Goal: Check status: Check status

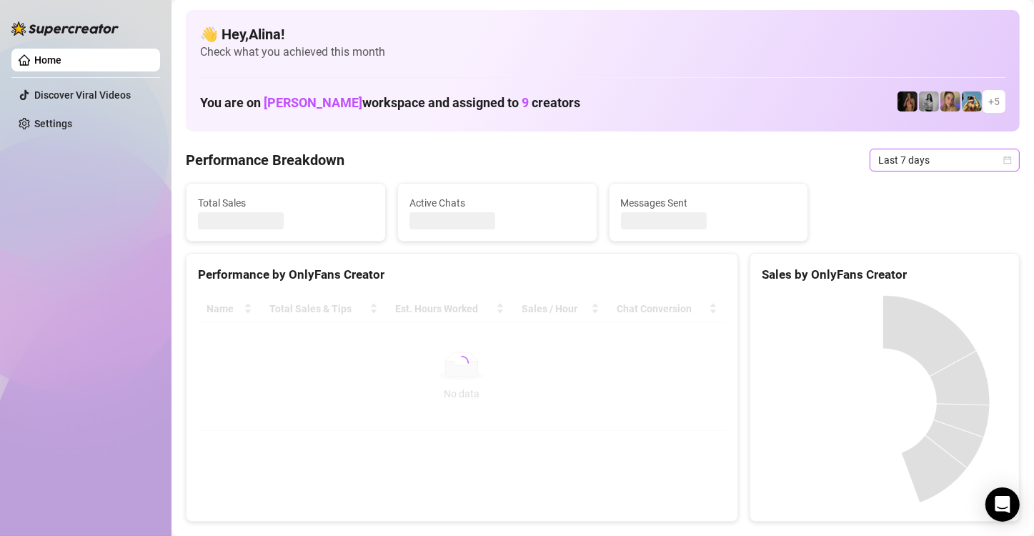
click at [930, 157] on span "Last 7 days" at bounding box center [945, 159] width 133 height 21
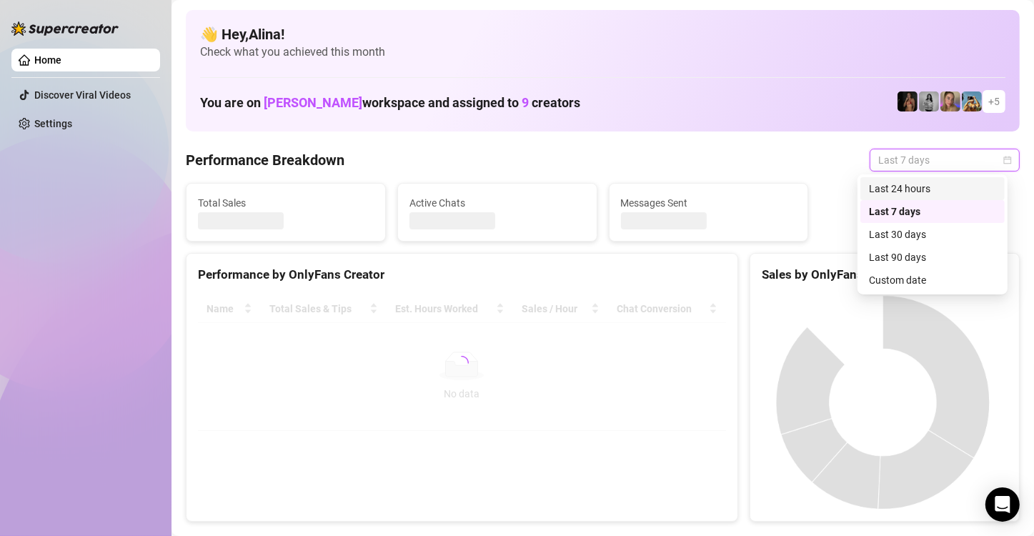
click at [915, 188] on div "Last 24 hours" at bounding box center [932, 189] width 127 height 16
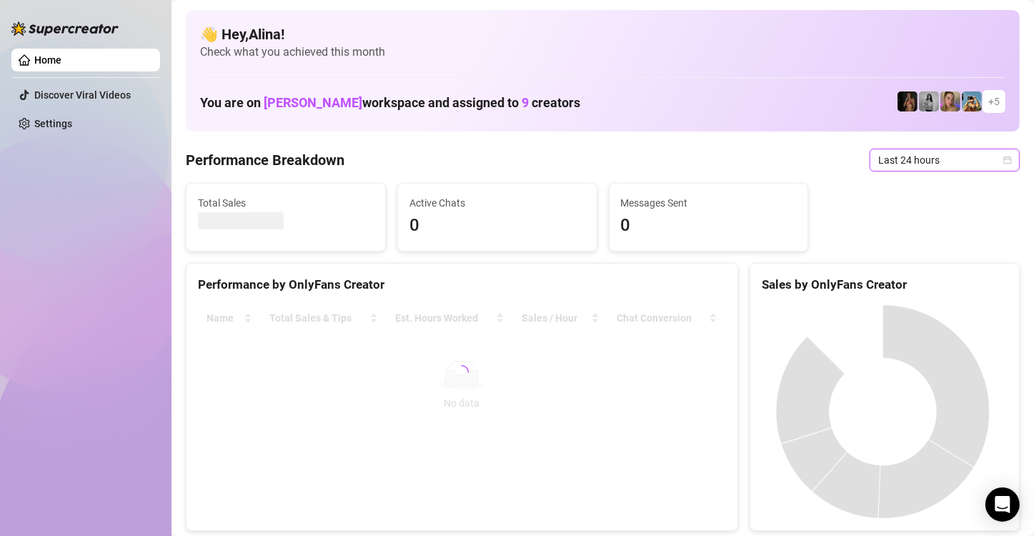
click at [893, 159] on span "Last 24 hours" at bounding box center [945, 159] width 133 height 21
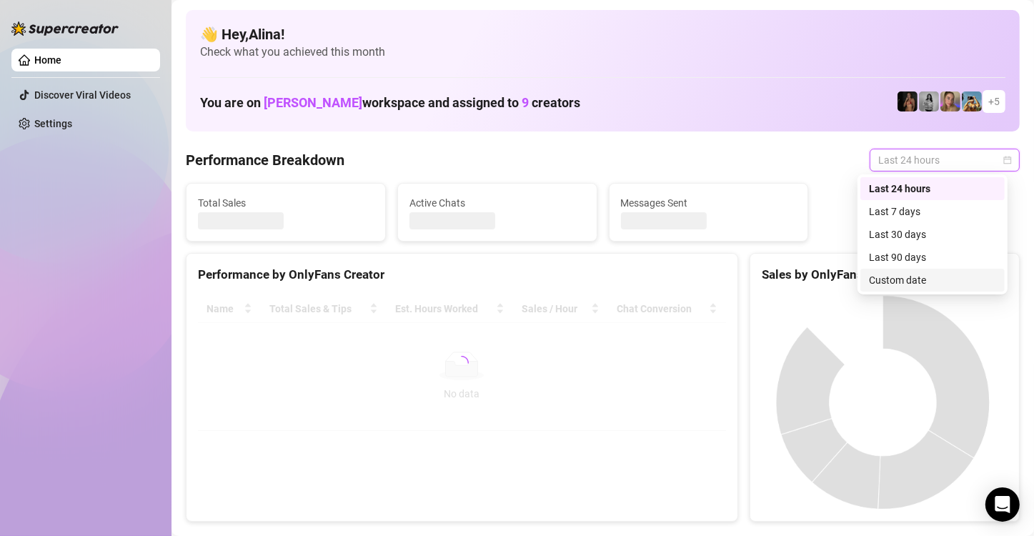
click at [895, 283] on div "Custom date" at bounding box center [932, 280] width 127 height 16
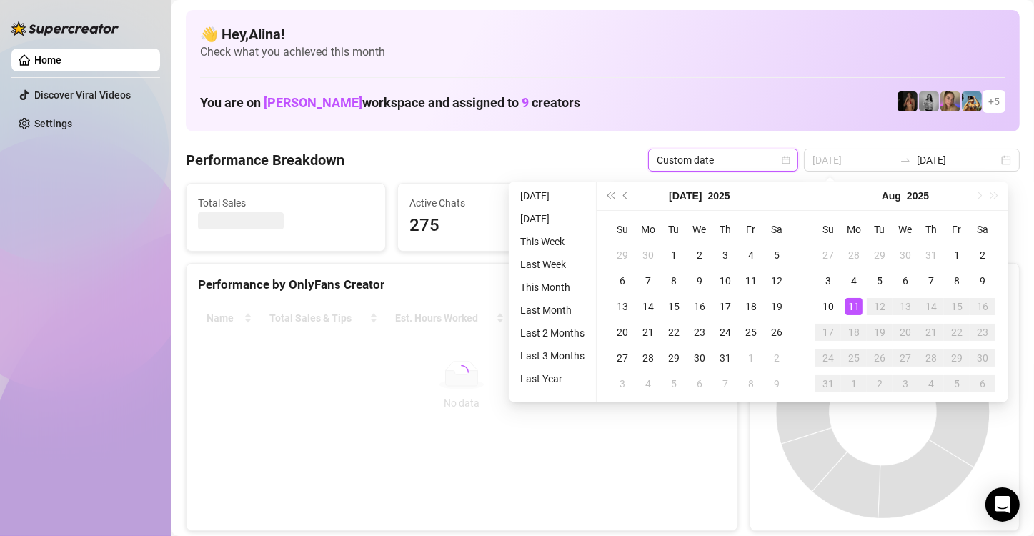
click at [854, 302] on div "11" at bounding box center [854, 306] width 17 height 17
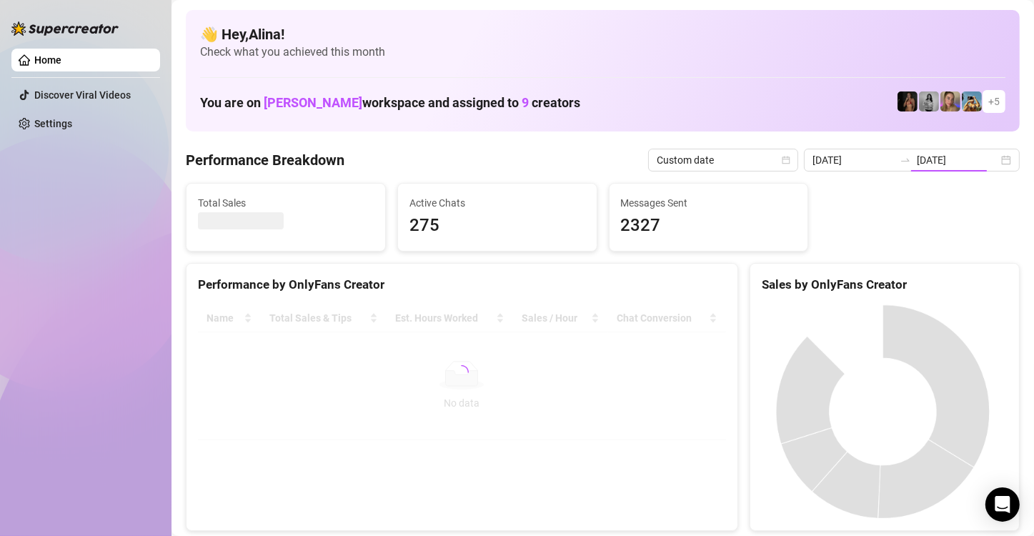
click at [854, 302] on div at bounding box center [885, 411] width 269 height 237
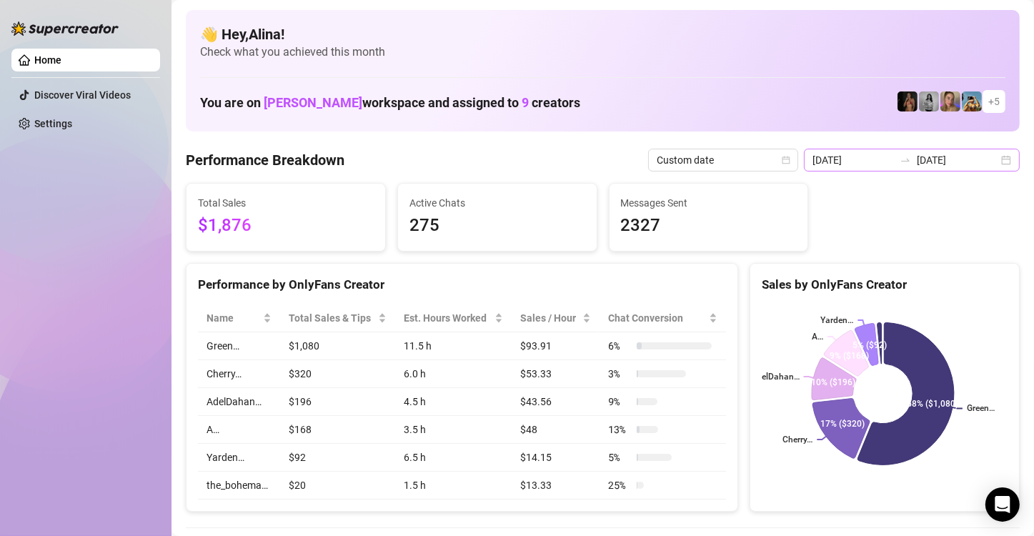
click at [866, 149] on div "[DATE] [DATE]" at bounding box center [912, 160] width 216 height 23
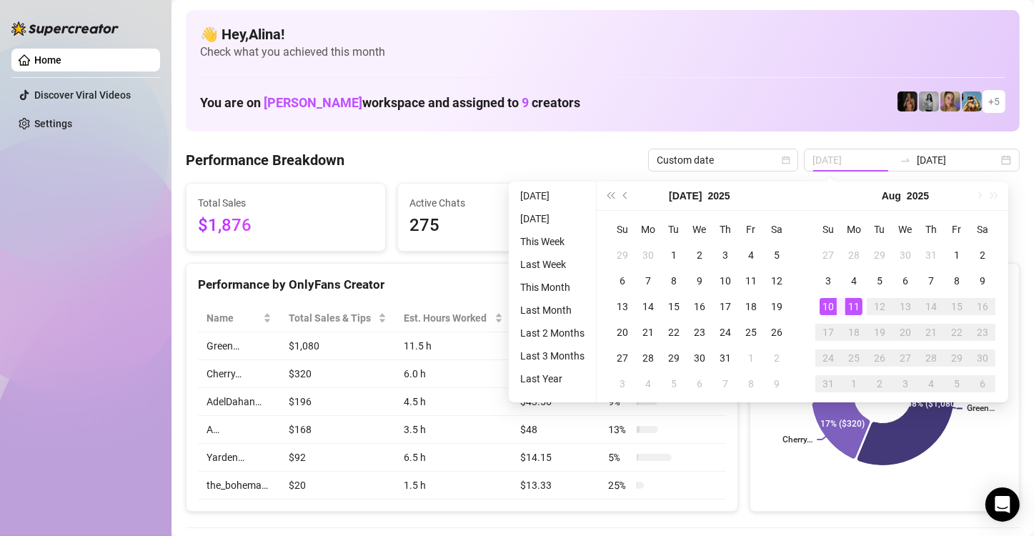
type input "[DATE]"
click at [844, 304] on td "11" at bounding box center [854, 307] width 26 height 26
click at [849, 304] on div "11" at bounding box center [854, 306] width 17 height 17
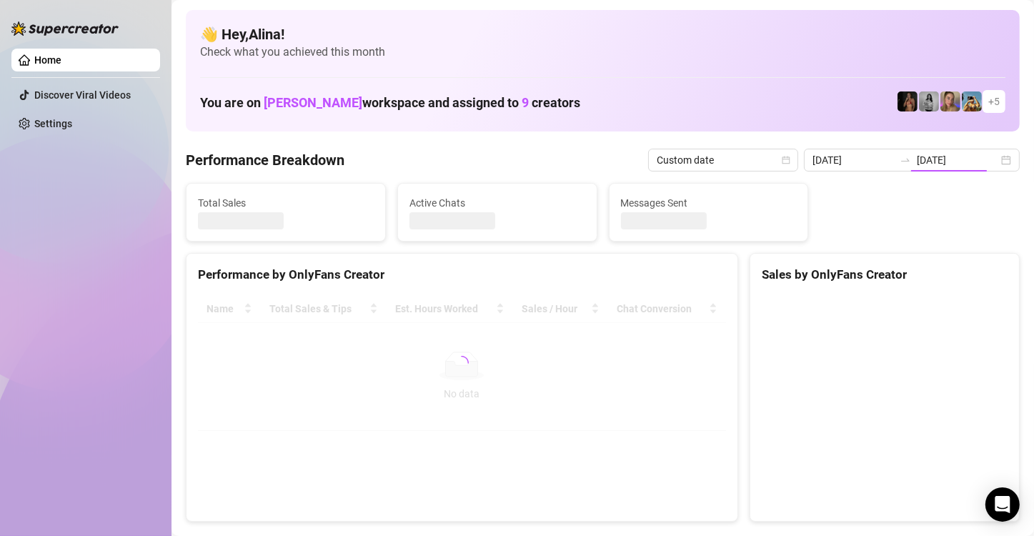
type input "[DATE]"
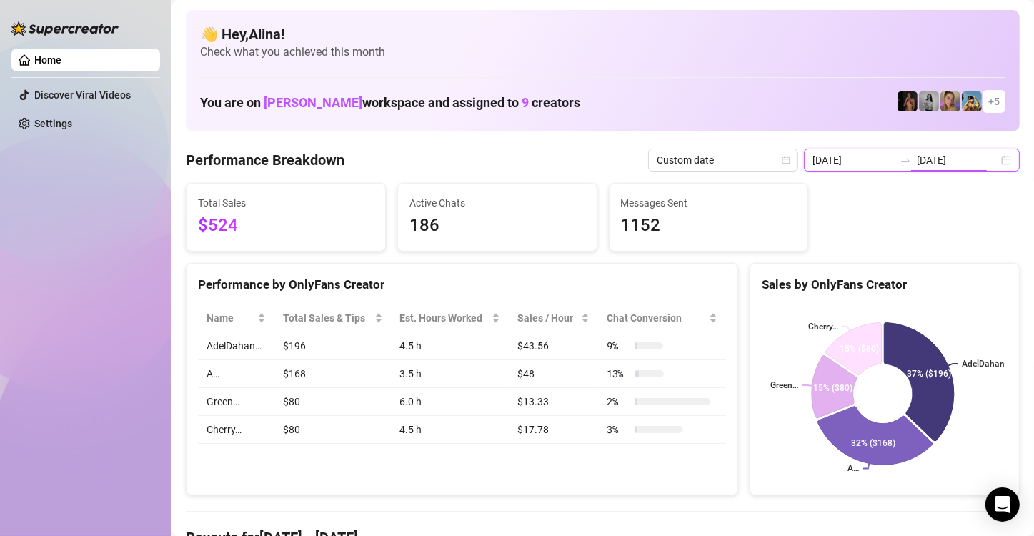
click at [940, 163] on input "[DATE]" at bounding box center [957, 160] width 81 height 16
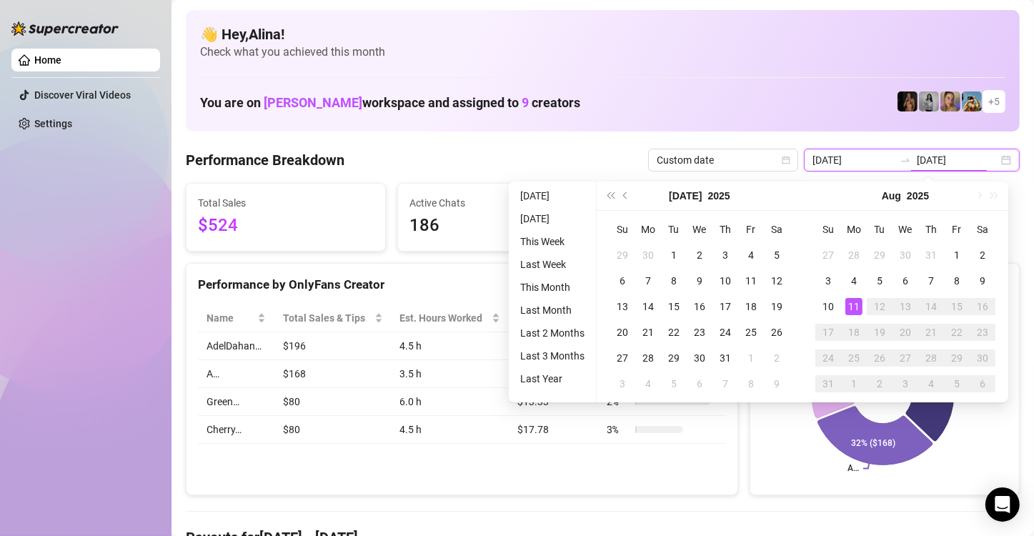
click at [1001, 157] on div "[DATE] [DATE]" at bounding box center [912, 160] width 216 height 23
click at [1000, 155] on div "[DATE] [DATE]" at bounding box center [912, 160] width 216 height 23
type input "[DATE]"
click at [857, 312] on div "11" at bounding box center [854, 306] width 17 height 17
click at [855, 307] on div "11" at bounding box center [854, 306] width 17 height 17
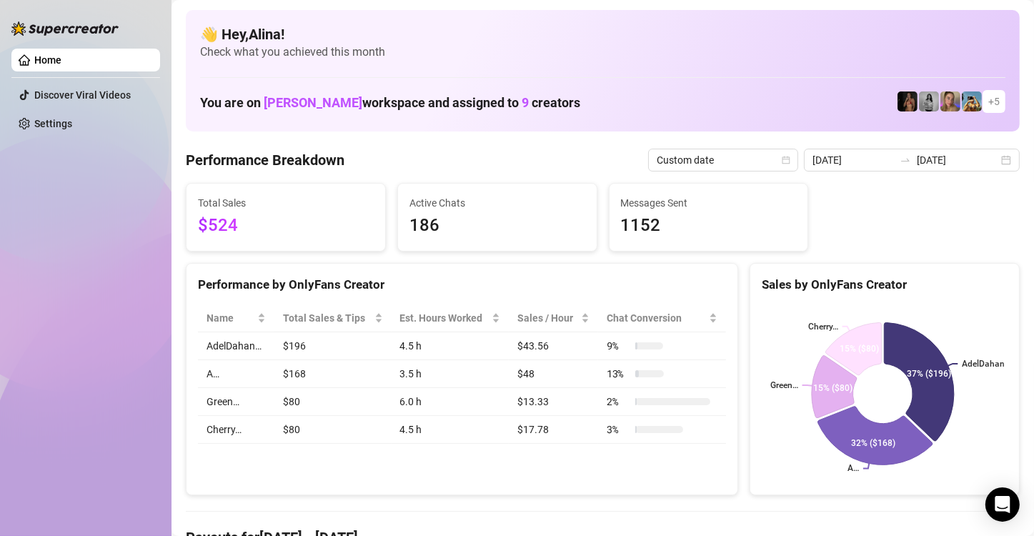
click at [818, 202] on div "Total Sales $524 Active Chats 186 Messages Sent 1152" at bounding box center [603, 217] width 846 height 69
drag, startPoint x: 818, startPoint y: 202, endPoint x: 754, endPoint y: 194, distance: 64.0
click at [818, 202] on div "Total Sales $524 Active Chats 186 Messages Sent 1152" at bounding box center [603, 217] width 846 height 69
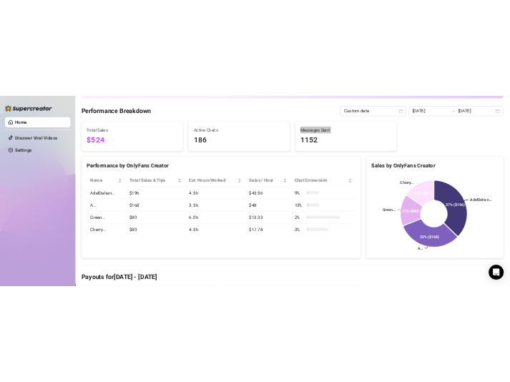
scroll to position [143, 0]
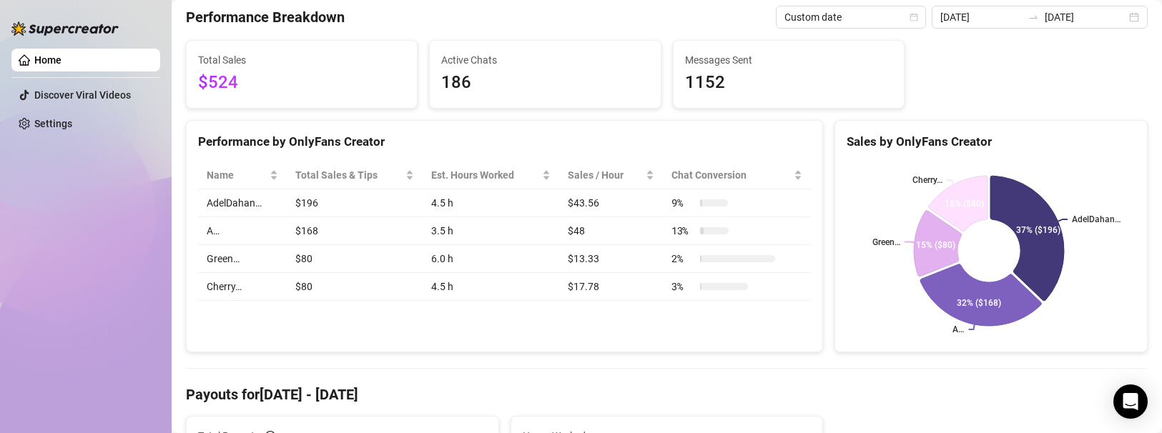
click at [212, 231] on td "A…" at bounding box center [242, 231] width 89 height 28
click at [213, 231] on td "A…" at bounding box center [242, 231] width 89 height 28
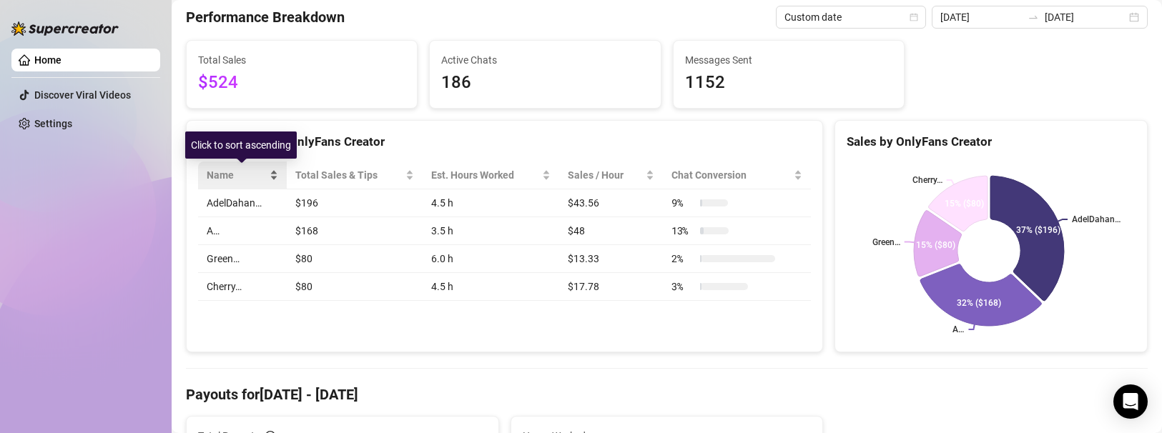
click at [276, 177] on div "Name" at bounding box center [242, 175] width 71 height 16
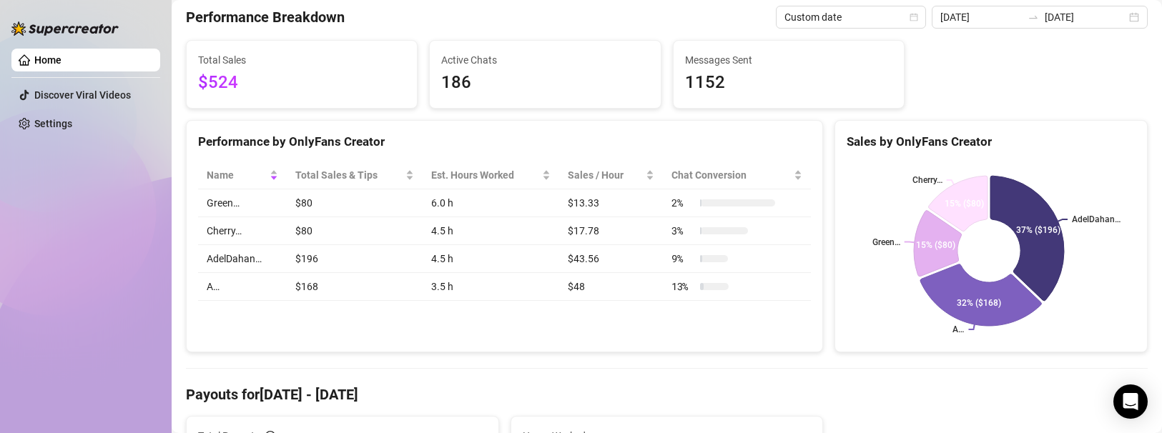
click at [214, 307] on div "Name Total Sales & Tips Est. Hours Worked Sales / Hour Chat Conversion Green… $…" at bounding box center [504, 231] width 635 height 162
click at [217, 292] on td "A…" at bounding box center [242, 287] width 89 height 28
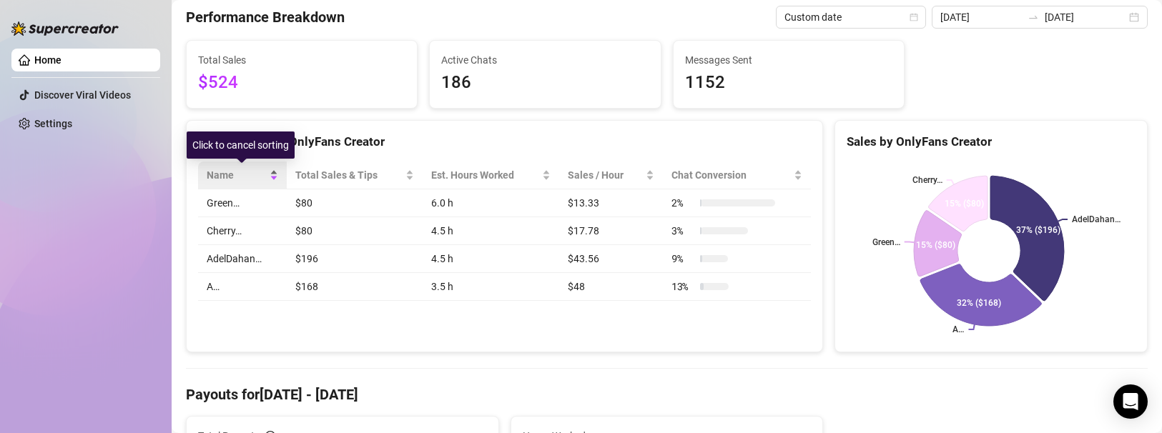
click at [272, 177] on div "Name" at bounding box center [242, 175] width 71 height 16
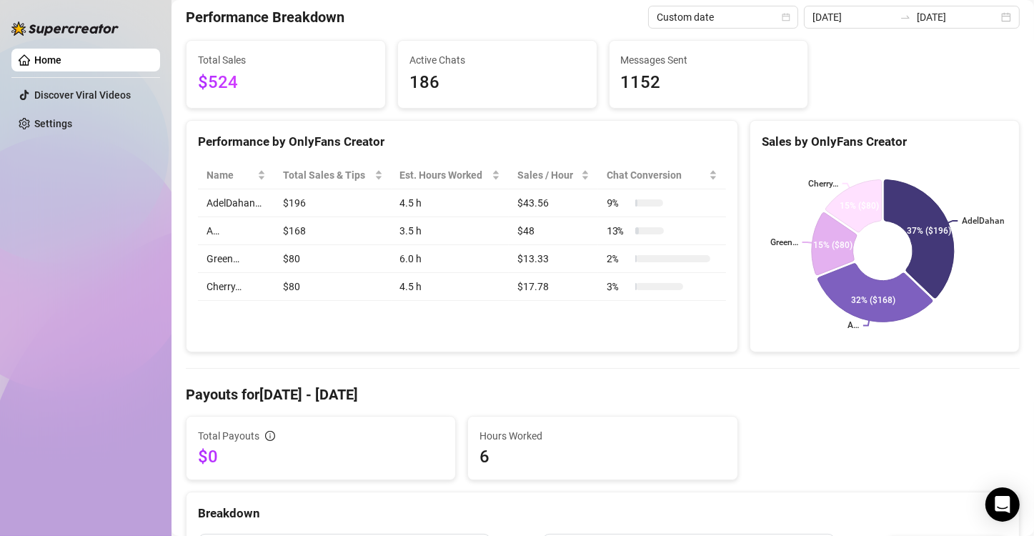
click at [233, 229] on td "A…" at bounding box center [236, 231] width 76 height 28
click at [288, 231] on td "$168" at bounding box center [332, 231] width 117 height 28
click at [265, 178] on div "Name" at bounding box center [236, 175] width 59 height 16
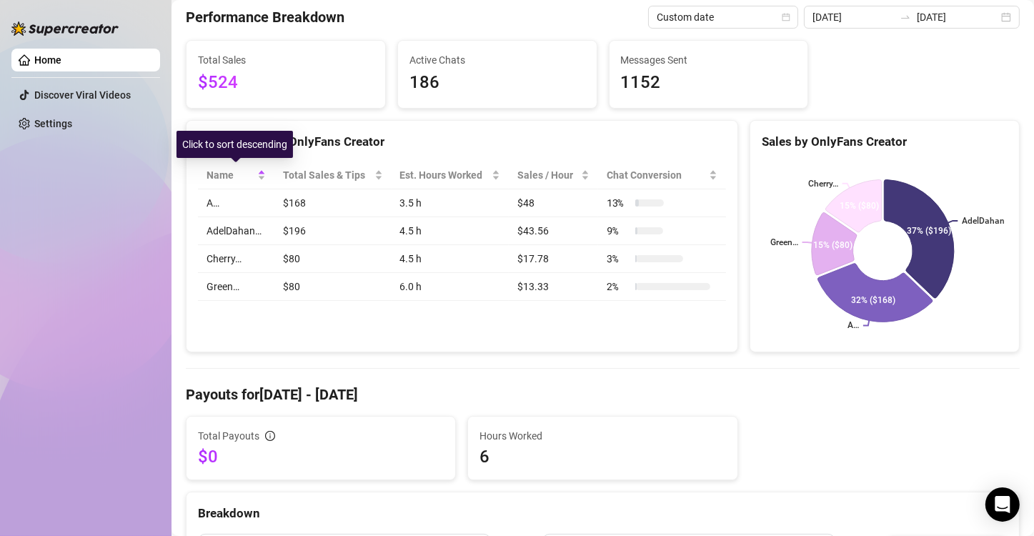
click at [252, 189] on td "A…" at bounding box center [236, 203] width 76 height 28
click at [259, 181] on div "Name" at bounding box center [236, 175] width 59 height 16
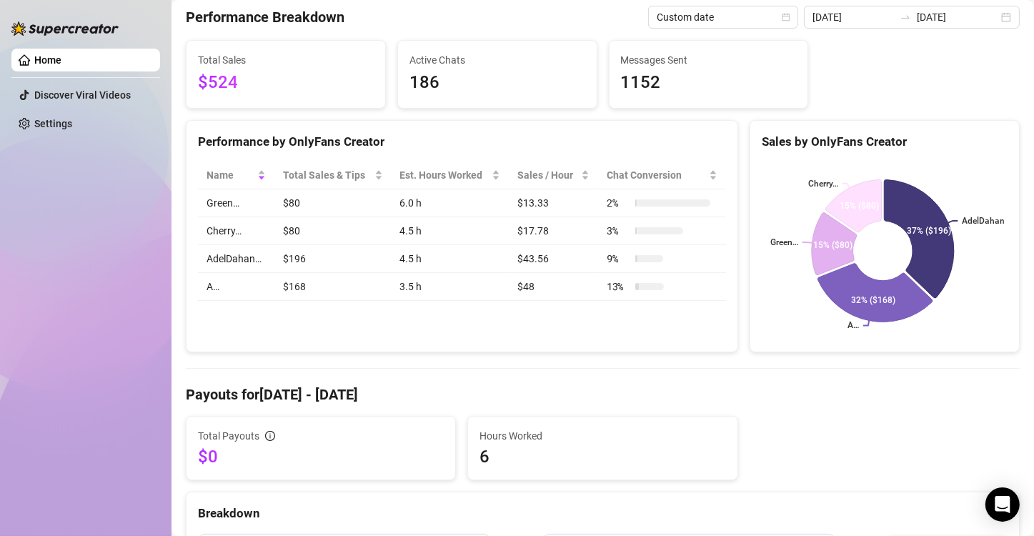
click at [239, 211] on td "Green…" at bounding box center [236, 203] width 76 height 28
click at [226, 291] on td "A…" at bounding box center [236, 287] width 76 height 28
click at [226, 290] on td "A…" at bounding box center [236, 287] width 76 height 28
click at [226, 289] on td "A…" at bounding box center [236, 287] width 76 height 28
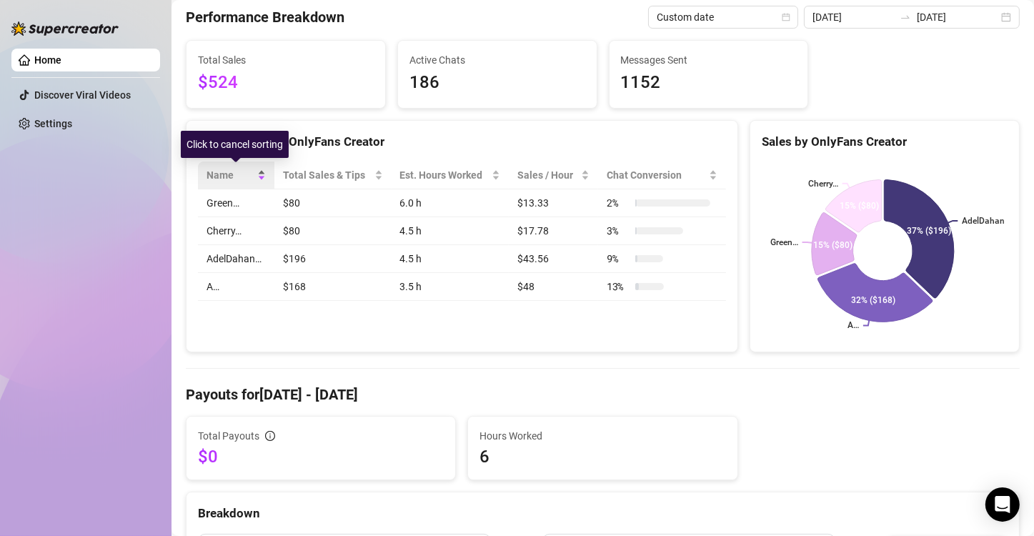
click at [259, 177] on div "Name" at bounding box center [236, 175] width 59 height 16
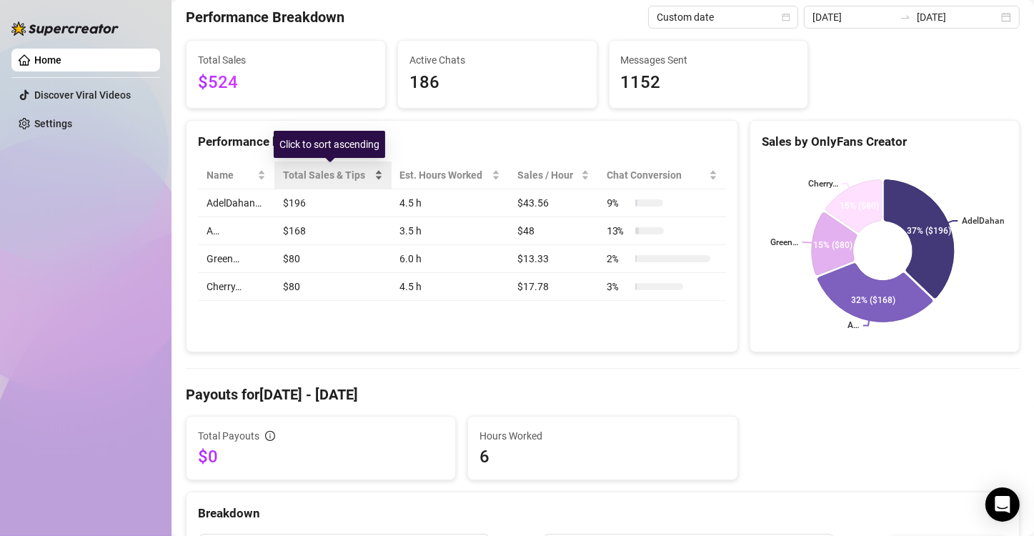
drag, startPoint x: 276, startPoint y: 173, endPoint x: 302, endPoint y: 177, distance: 26.7
click at [302, 177] on tr "Name Total Sales & Tips Est. Hours Worked Sales / Hour Chat Conversion" at bounding box center [462, 176] width 528 height 28
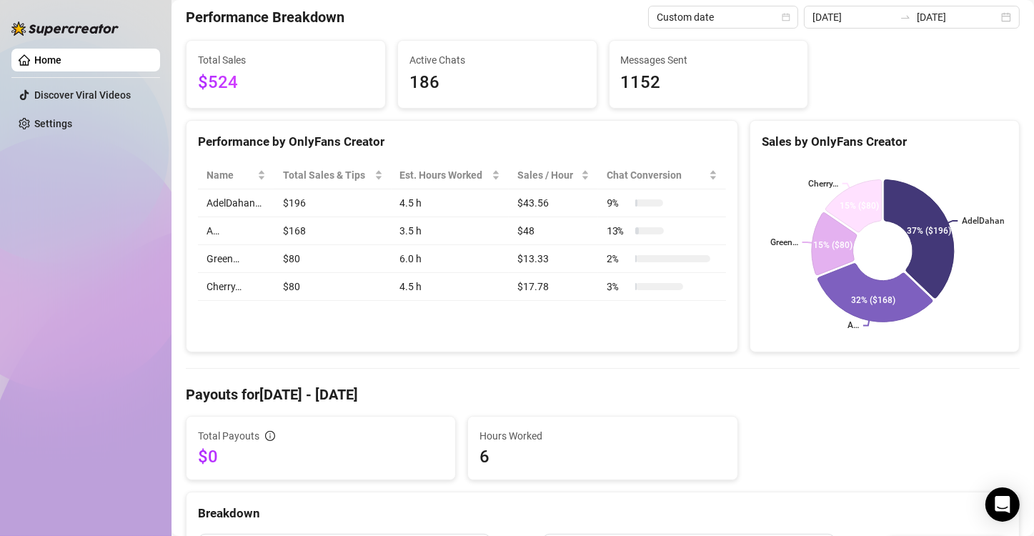
scroll to position [0, 0]
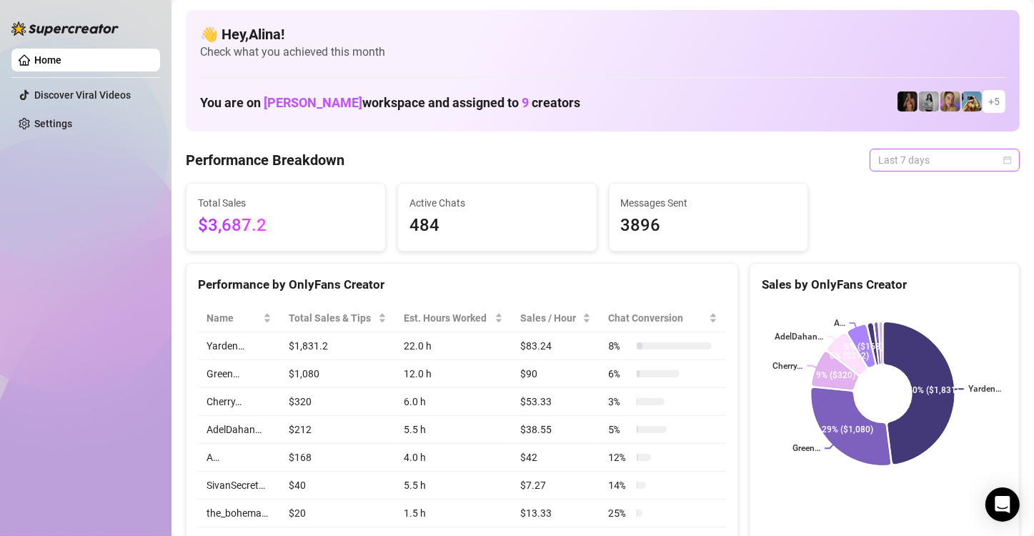
click at [938, 163] on span "Last 7 days" at bounding box center [945, 159] width 133 height 21
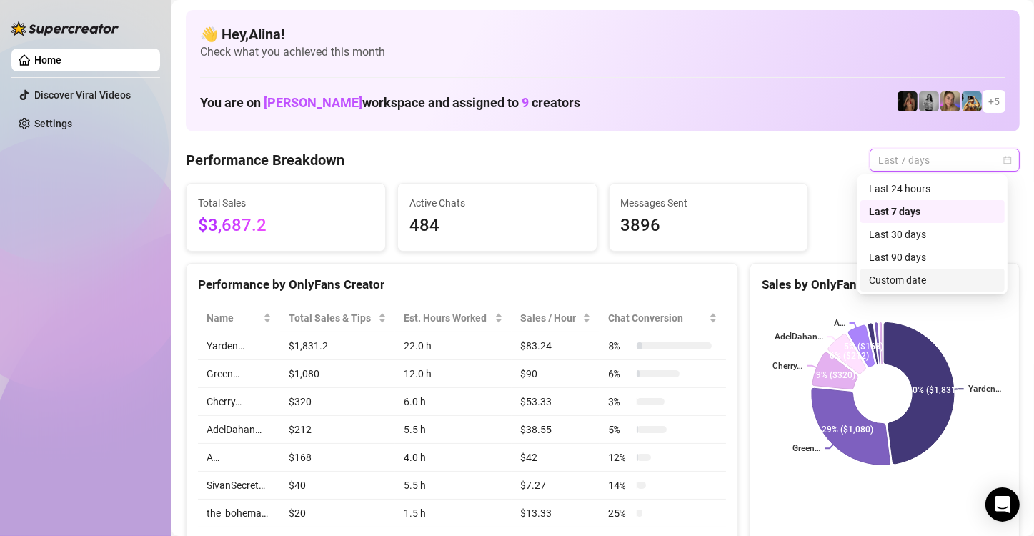
click at [897, 280] on div "Custom date" at bounding box center [932, 280] width 127 height 16
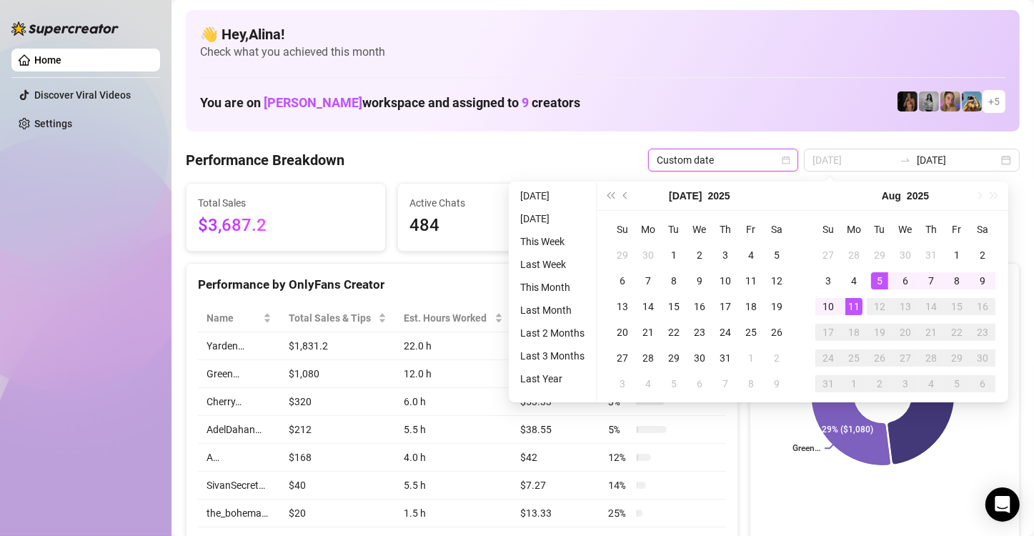
type input "[DATE]"
click at [854, 312] on div "11" at bounding box center [854, 306] width 17 height 17
click at [856, 307] on div "11" at bounding box center [854, 306] width 17 height 17
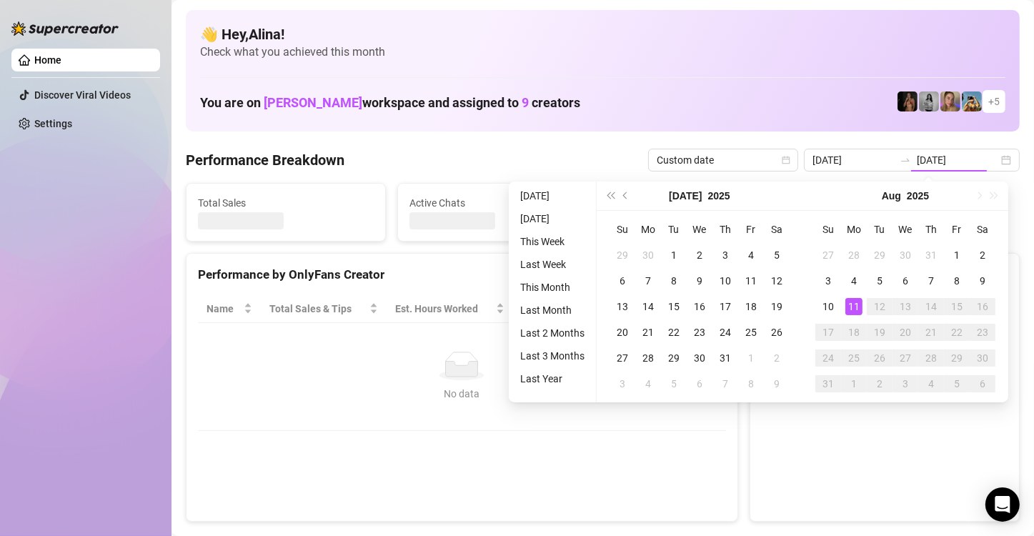
type input "[DATE]"
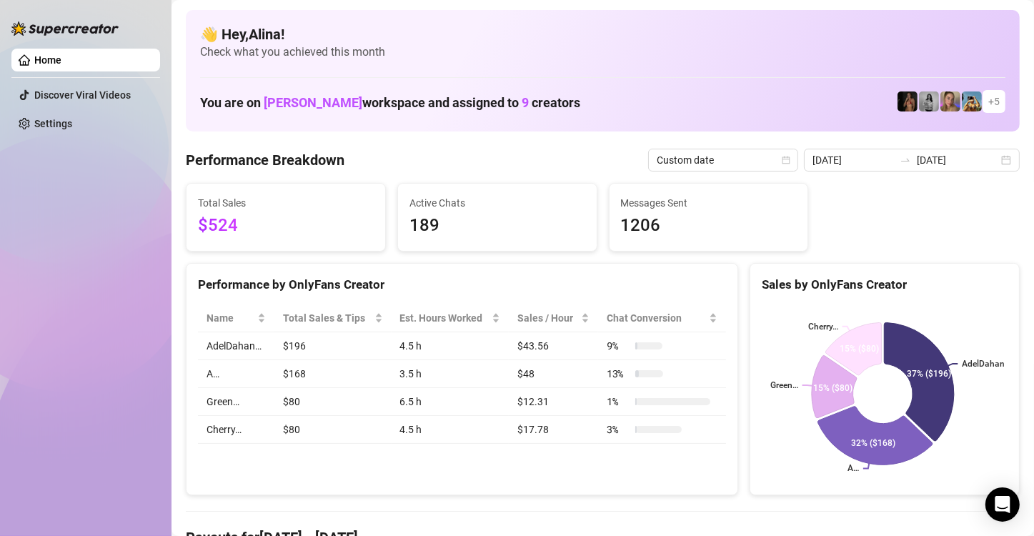
click at [212, 374] on td "A…" at bounding box center [236, 374] width 76 height 28
click at [209, 372] on td "A…" at bounding box center [236, 374] width 76 height 28
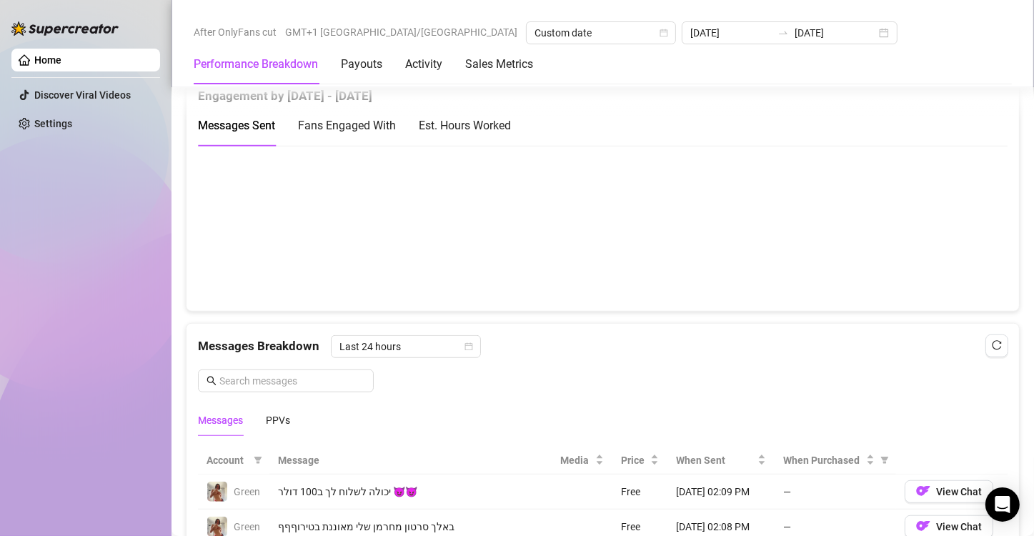
scroll to position [1001, 0]
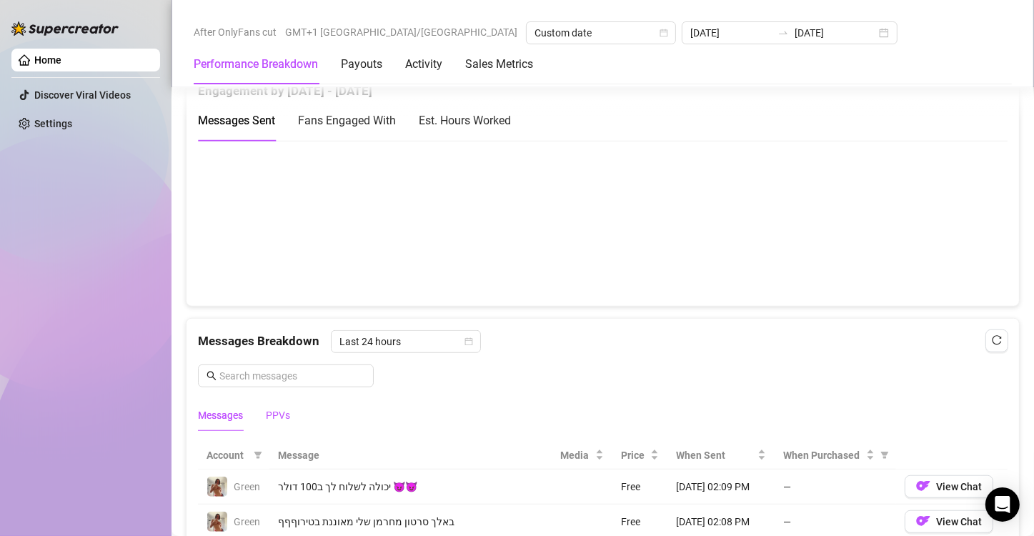
click at [275, 414] on div "PPVs" at bounding box center [278, 415] width 24 height 16
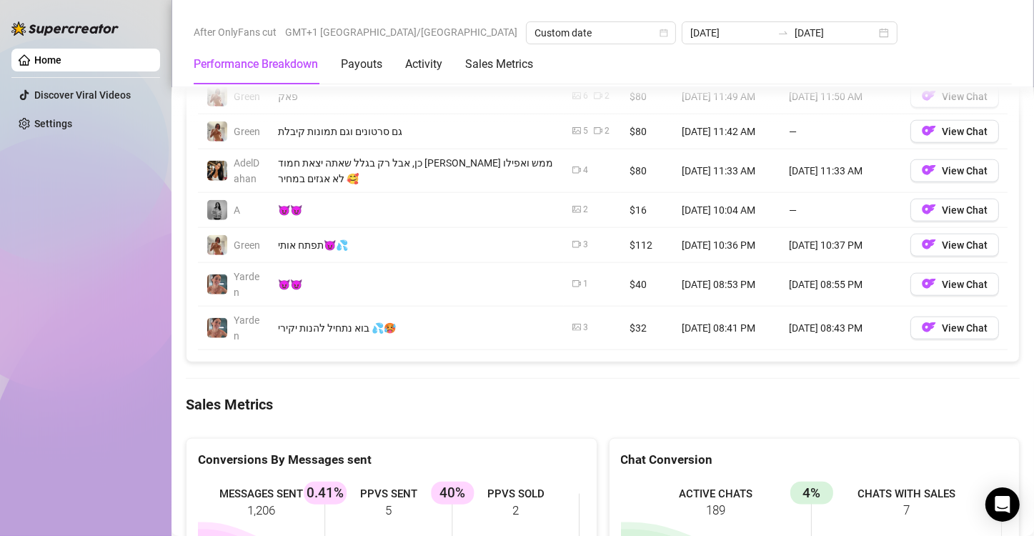
scroll to position [1430, 0]
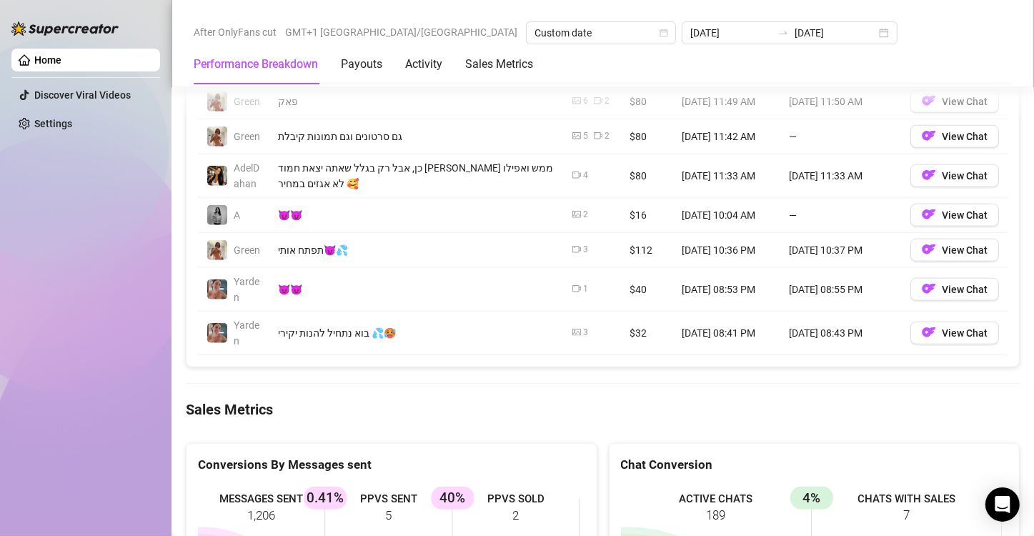
click at [222, 213] on img at bounding box center [217, 215] width 20 height 20
click at [247, 206] on td "A" at bounding box center [233, 215] width 71 height 35
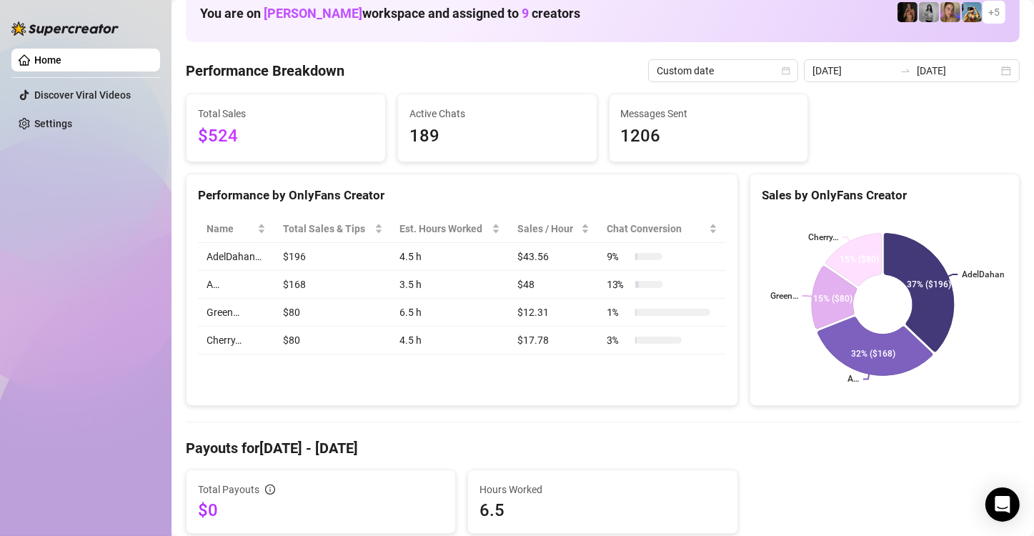
scroll to position [0, 0]
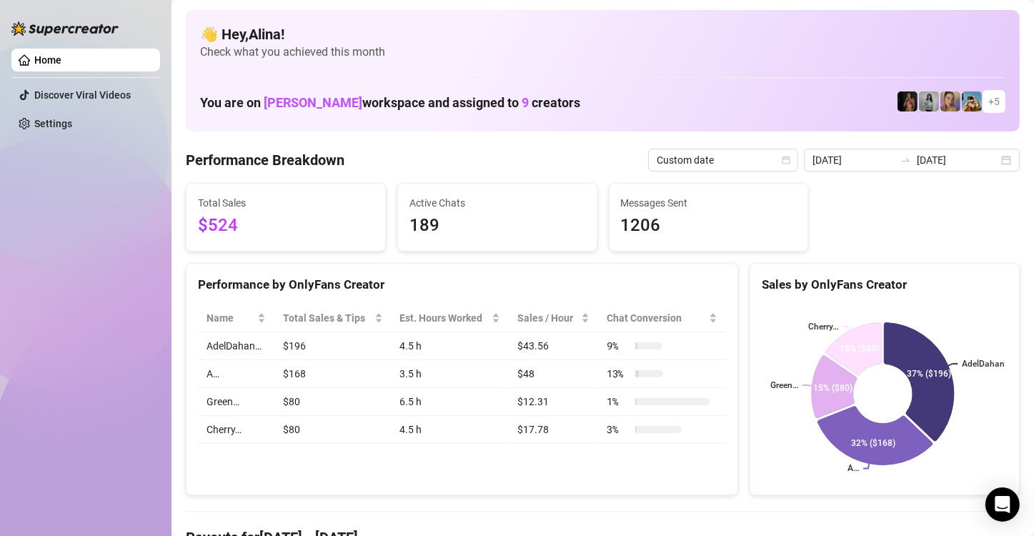
click at [225, 348] on td "AdelDahan…" at bounding box center [236, 346] width 76 height 28
drag, startPoint x: 211, startPoint y: 375, endPoint x: 248, endPoint y: 375, distance: 37.2
click at [248, 375] on td "A…" at bounding box center [236, 374] width 76 height 28
click at [168, 371] on aside "Home Discover Viral Videos Settings" at bounding box center [86, 268] width 172 height 536
